Goal: Task Accomplishment & Management: Manage account settings

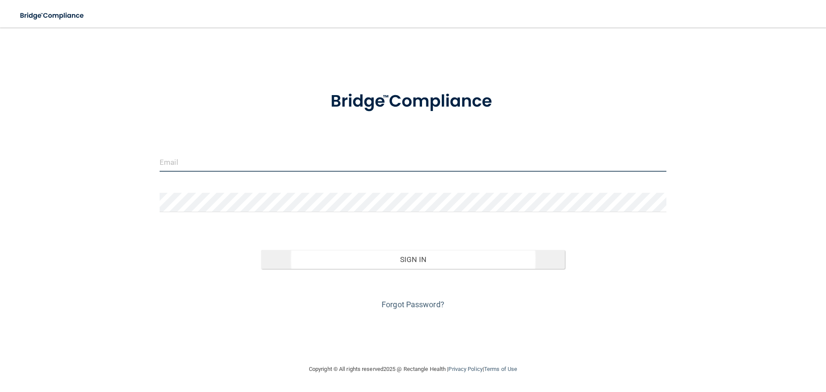
type input "[EMAIL_ADDRESS][DOMAIN_NAME]"
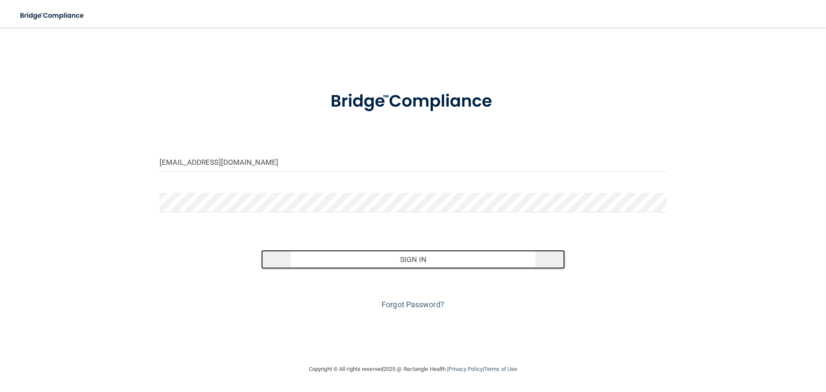
click at [543, 254] on button "Sign In" at bounding box center [413, 259] width 304 height 19
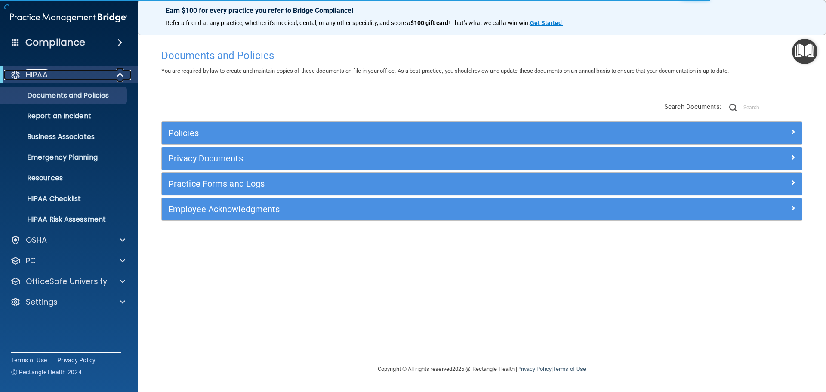
click at [119, 79] on span at bounding box center [120, 75] width 7 height 10
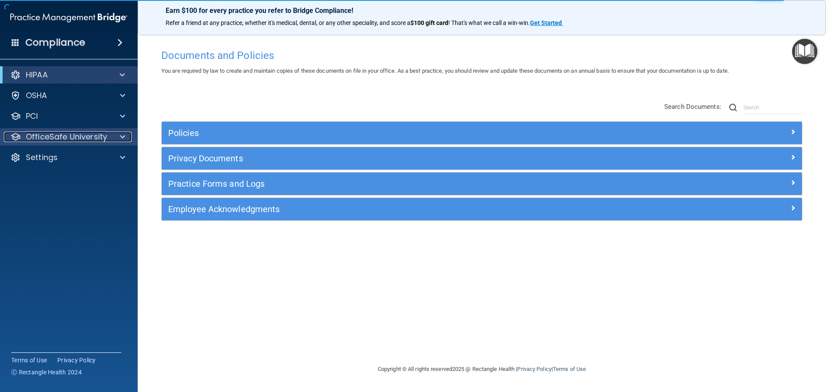
click at [123, 136] on span at bounding box center [122, 137] width 5 height 10
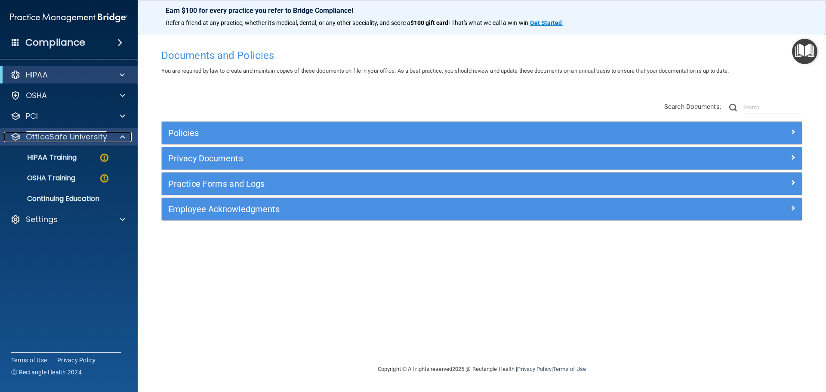
click at [123, 136] on span at bounding box center [122, 137] width 5 height 10
click at [100, 154] on img at bounding box center [104, 157] width 11 height 11
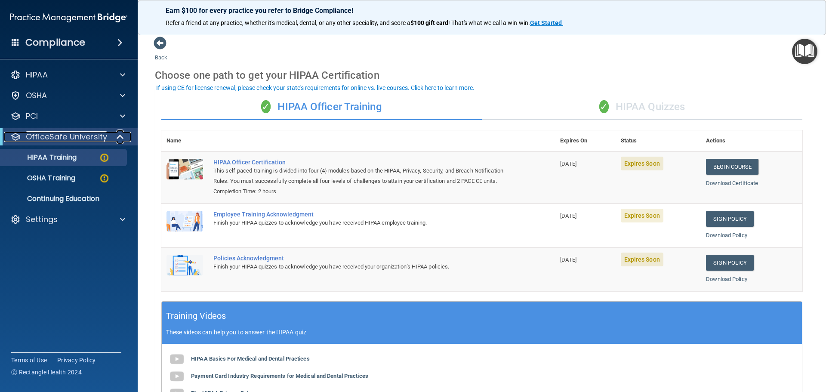
click at [115, 133] on div at bounding box center [120, 137] width 21 height 10
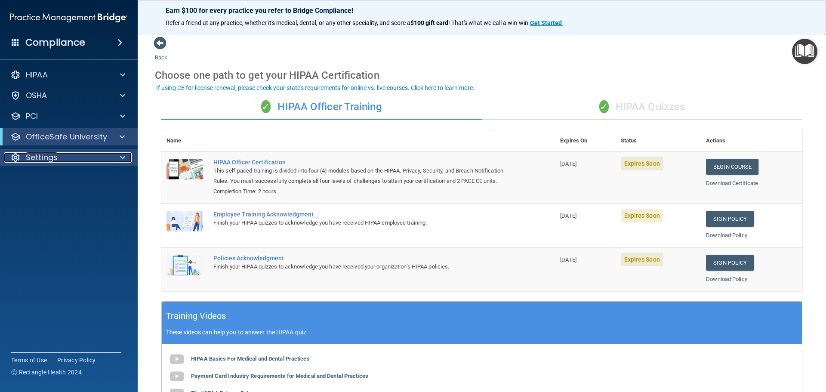
click at [119, 158] on div at bounding box center [122, 157] width 22 height 10
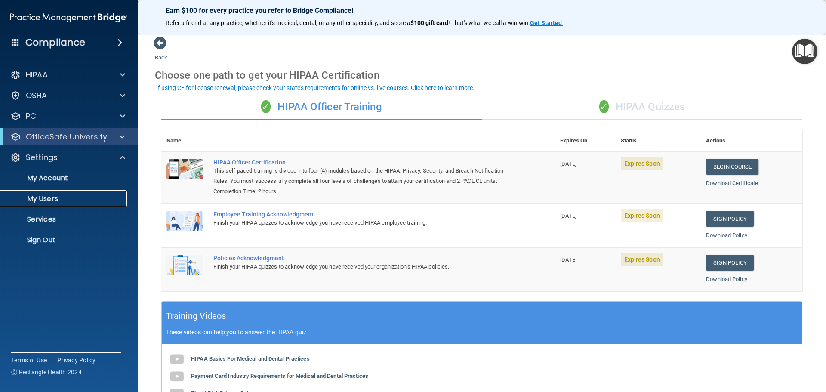
click at [50, 198] on p "My Users" at bounding box center [64, 199] width 117 height 9
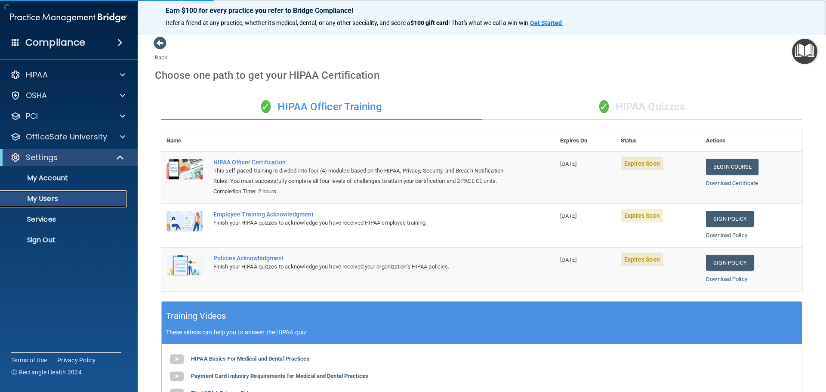
select select "20"
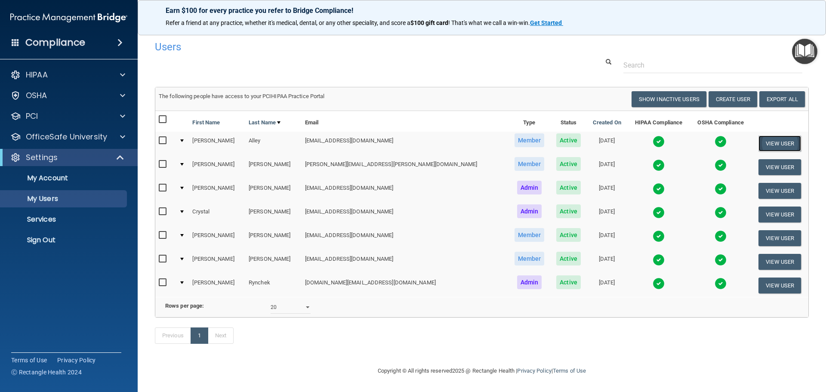
click at [773, 142] on button "View User" at bounding box center [780, 144] width 43 height 16
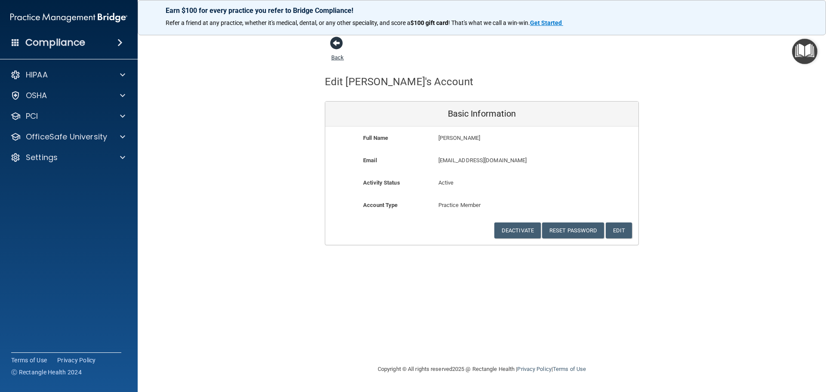
click at [337, 43] on span at bounding box center [336, 43] width 13 height 13
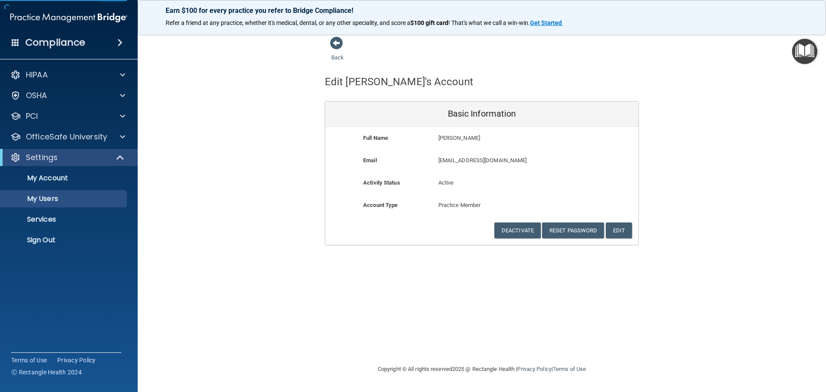
select select "20"
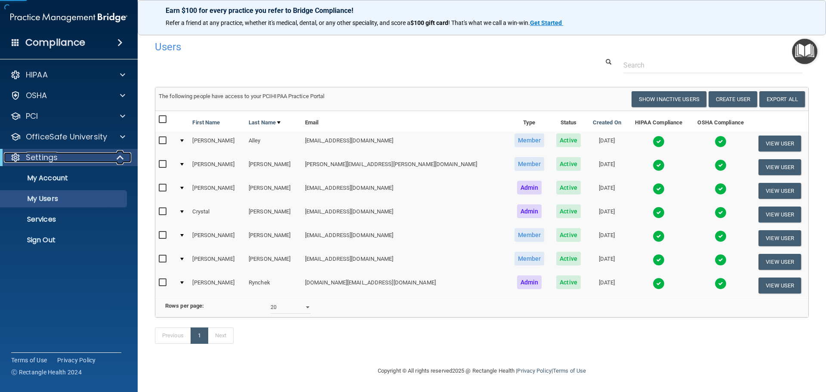
click at [117, 153] on span at bounding box center [120, 157] width 7 height 10
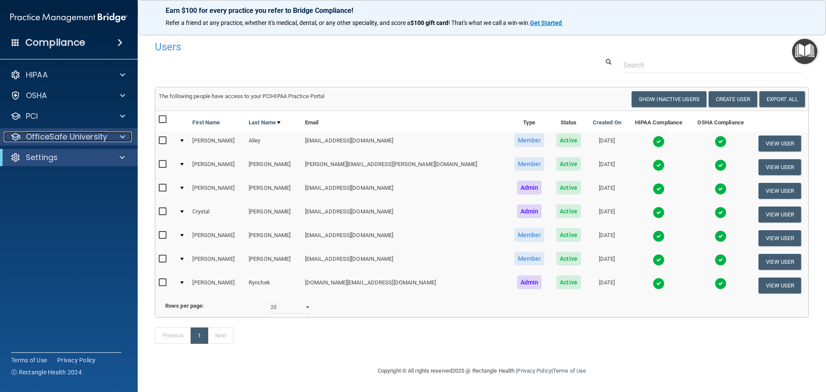
click at [127, 138] on div at bounding box center [122, 137] width 22 height 10
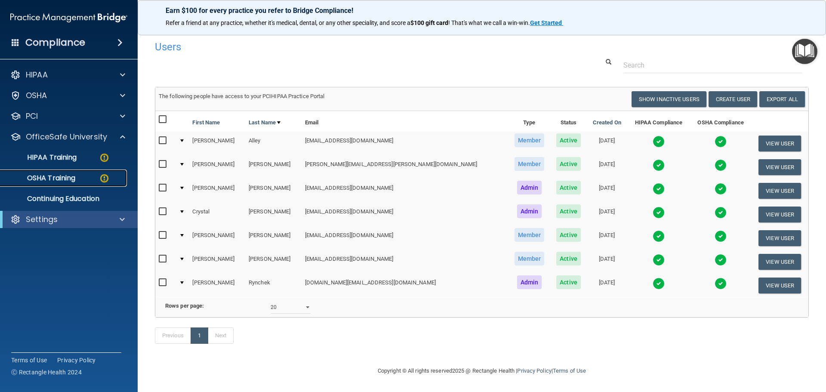
click at [67, 178] on p "OSHA Training" at bounding box center [41, 178] width 70 height 9
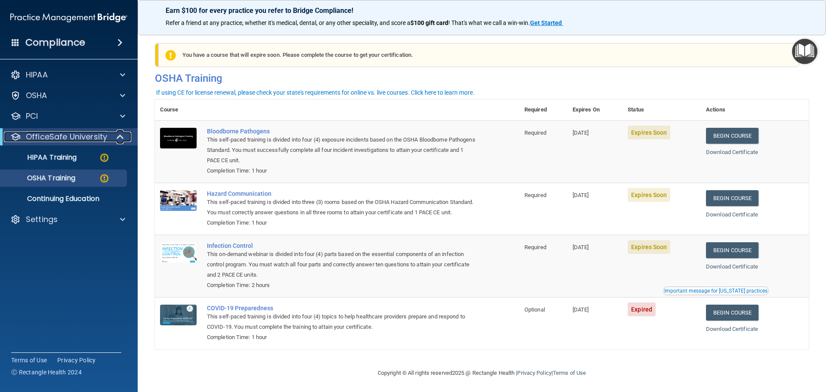
click at [114, 141] on div at bounding box center [120, 137] width 21 height 10
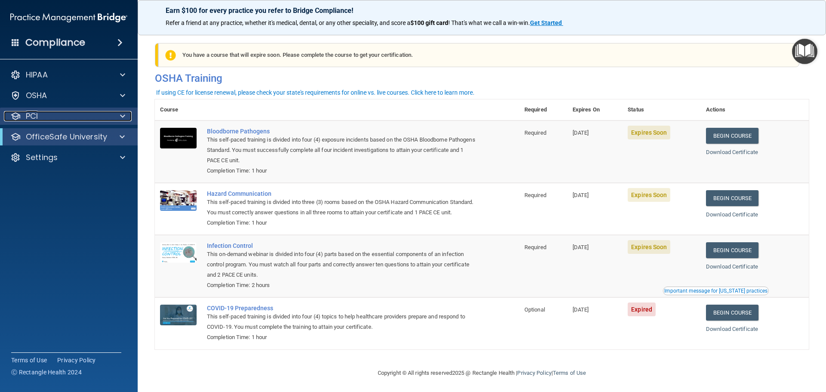
click at [120, 116] on span at bounding box center [122, 116] width 5 height 10
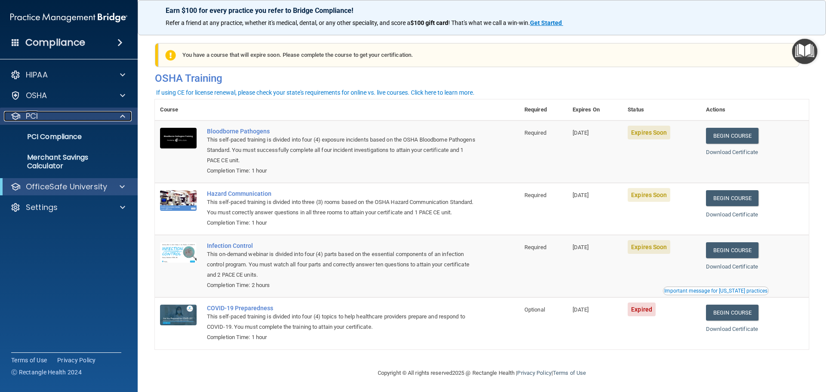
click at [126, 119] on div at bounding box center [122, 116] width 22 height 10
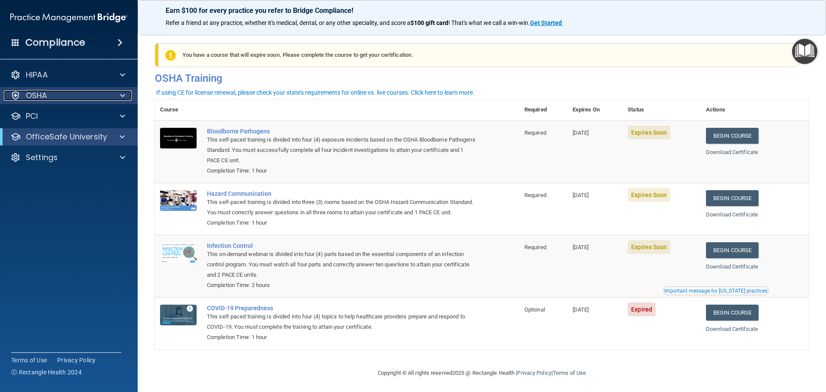
click at [126, 98] on div at bounding box center [122, 95] width 22 height 10
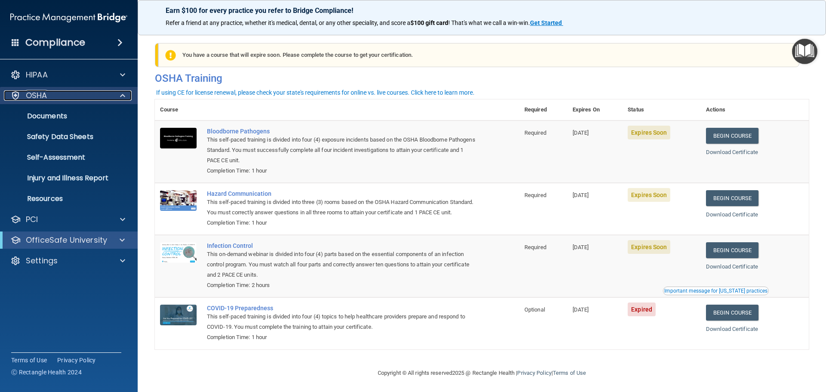
click at [126, 98] on div at bounding box center [122, 95] width 22 height 10
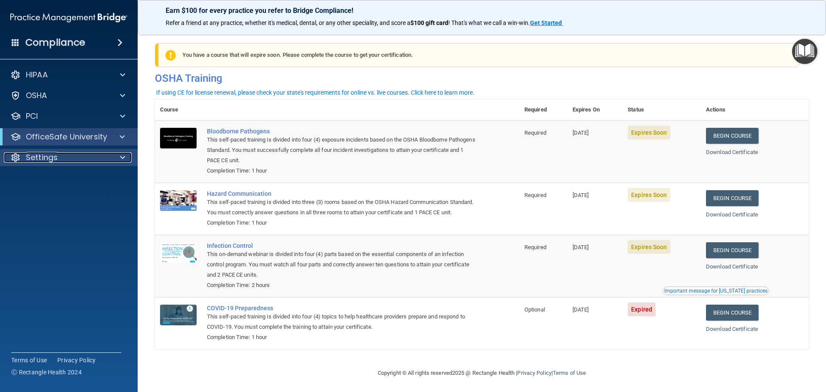
click at [112, 158] on div at bounding box center [122, 157] width 22 height 10
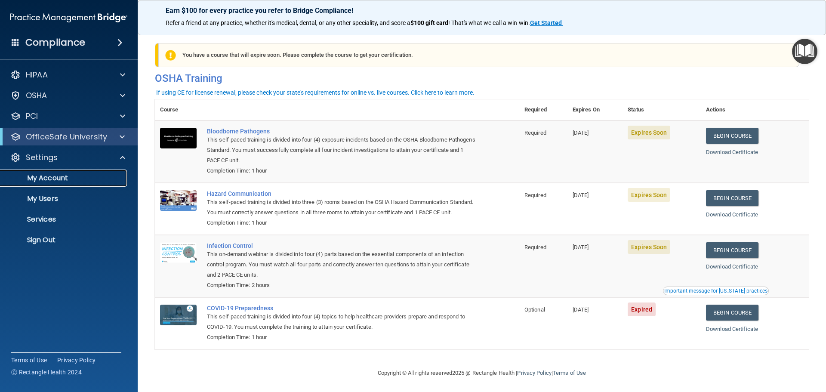
click at [47, 176] on p "My Account" at bounding box center [64, 178] width 117 height 9
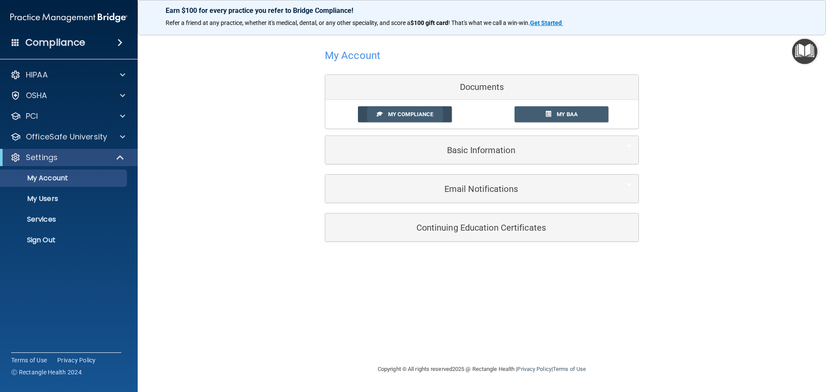
click at [417, 114] on span "My Compliance" at bounding box center [410, 114] width 45 height 6
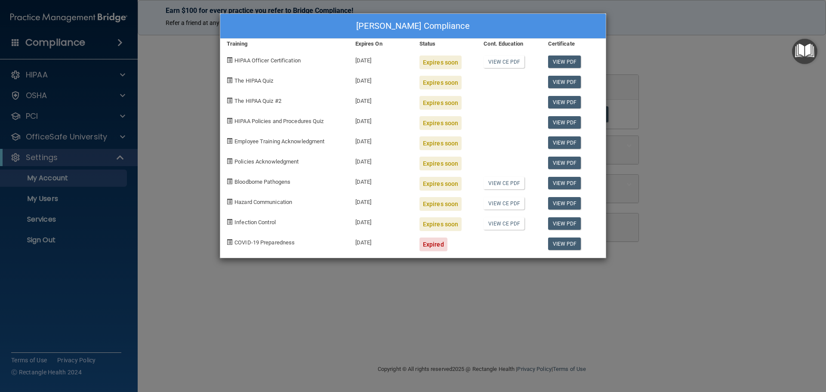
drag, startPoint x: 568, startPoint y: 307, endPoint x: 560, endPoint y: 292, distance: 17.1
click at [567, 307] on div "[PERSON_NAME] Compliance Training Expires On Status Cont. Education Certificate…" at bounding box center [413, 196] width 826 height 392
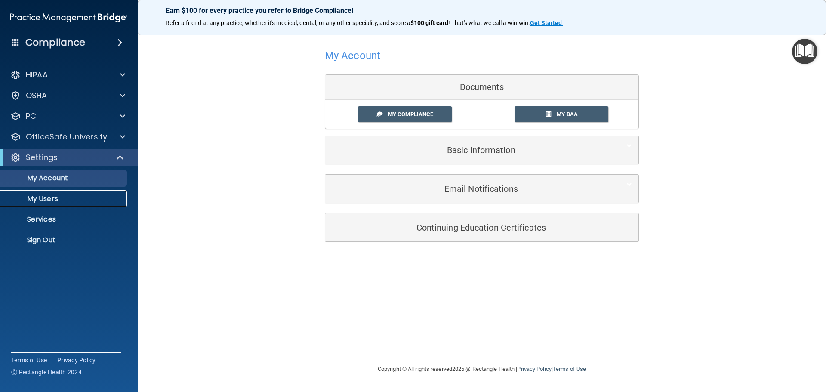
click at [47, 202] on p "My Users" at bounding box center [64, 199] width 117 height 9
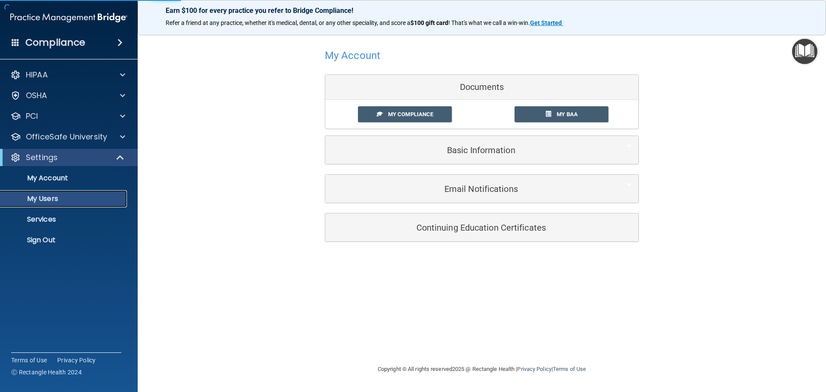
select select "20"
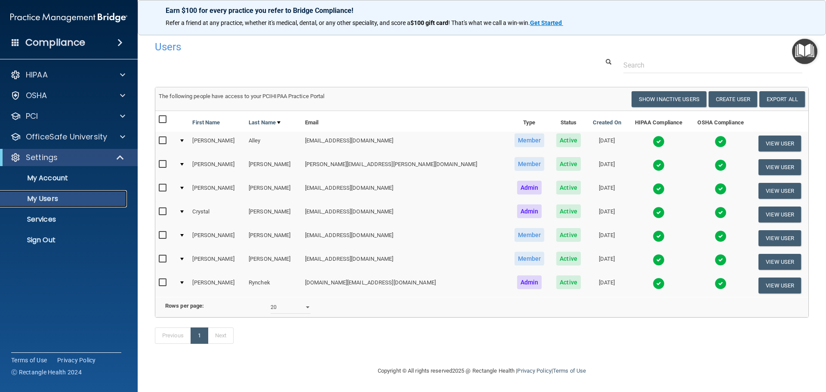
scroll to position [12, 0]
click at [112, 39] on div "Compliance" at bounding box center [69, 42] width 138 height 19
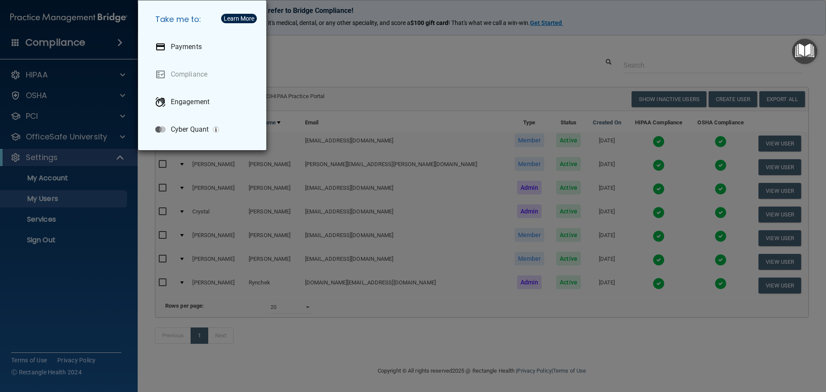
click at [320, 49] on div "Take me to: Payments Compliance Engagement Cyber Quant" at bounding box center [413, 196] width 826 height 392
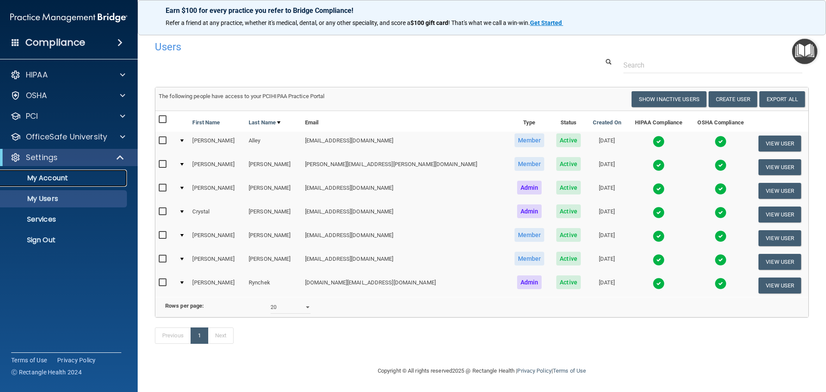
click at [71, 180] on p "My Account" at bounding box center [64, 178] width 117 height 9
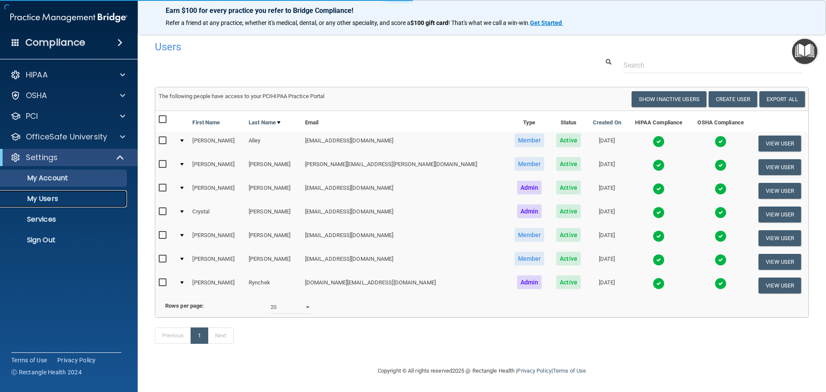
click at [64, 192] on link "My Users" at bounding box center [59, 198] width 136 height 17
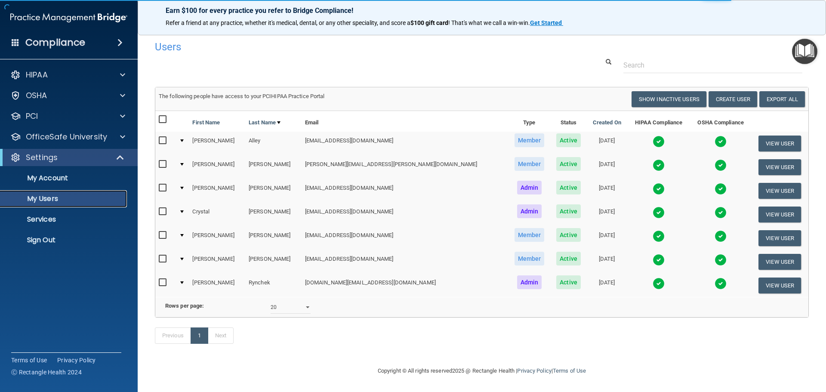
select select "20"
